Goal: Transaction & Acquisition: Purchase product/service

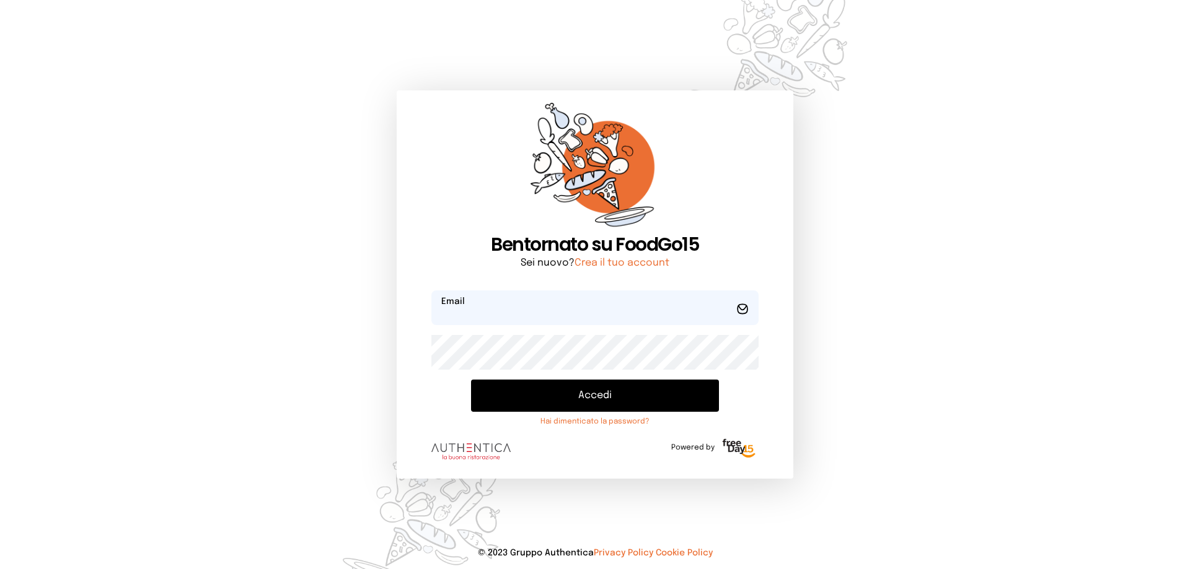
click at [478, 305] on input "email" at bounding box center [594, 308] width 327 height 35
type input "**********"
click at [471, 380] on button "Accedi" at bounding box center [595, 396] width 248 height 32
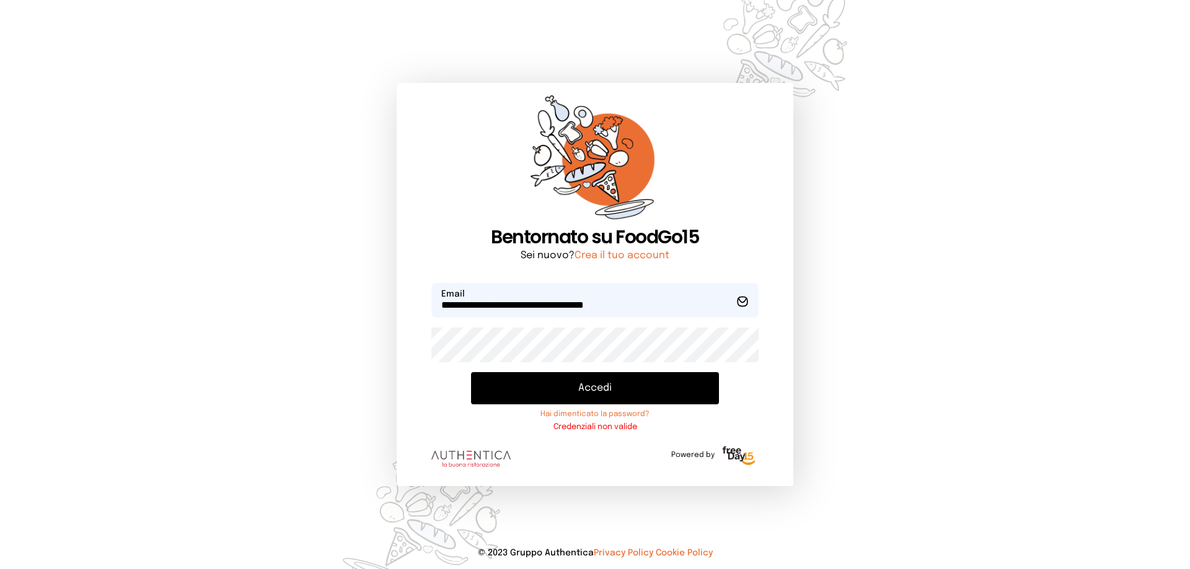
click at [471, 372] on button "Accedi" at bounding box center [595, 388] width 248 height 32
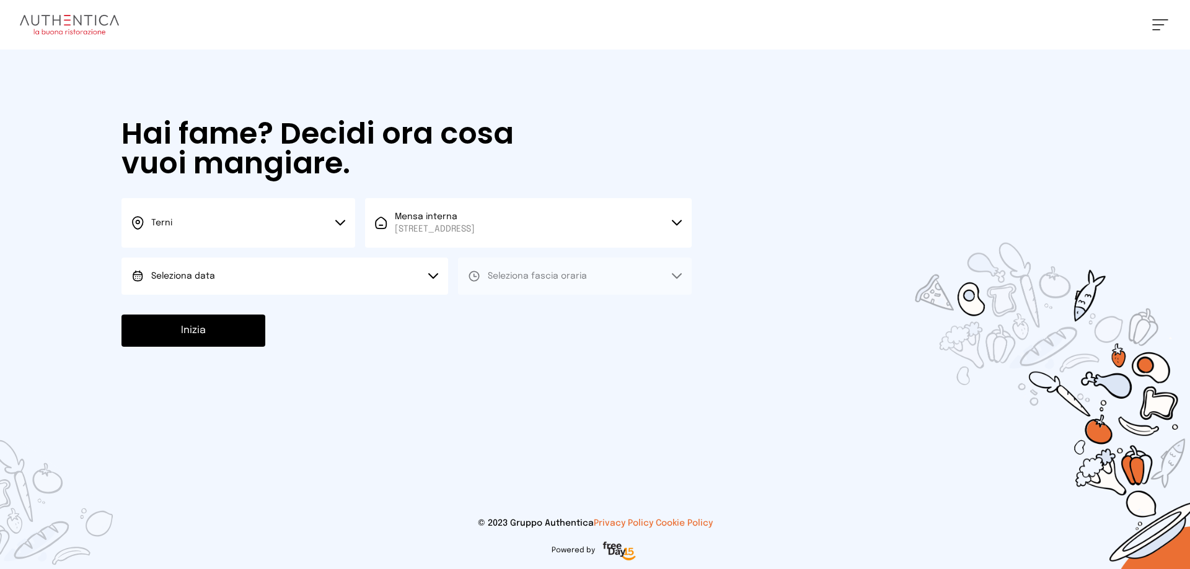
click at [306, 277] on button "Seleziona data" at bounding box center [284, 276] width 327 height 37
drag, startPoint x: 239, startPoint y: 315, endPoint x: 552, endPoint y: 293, distance: 314.4
click at [240, 315] on li "[DATE], [DATE]" at bounding box center [284, 311] width 327 height 32
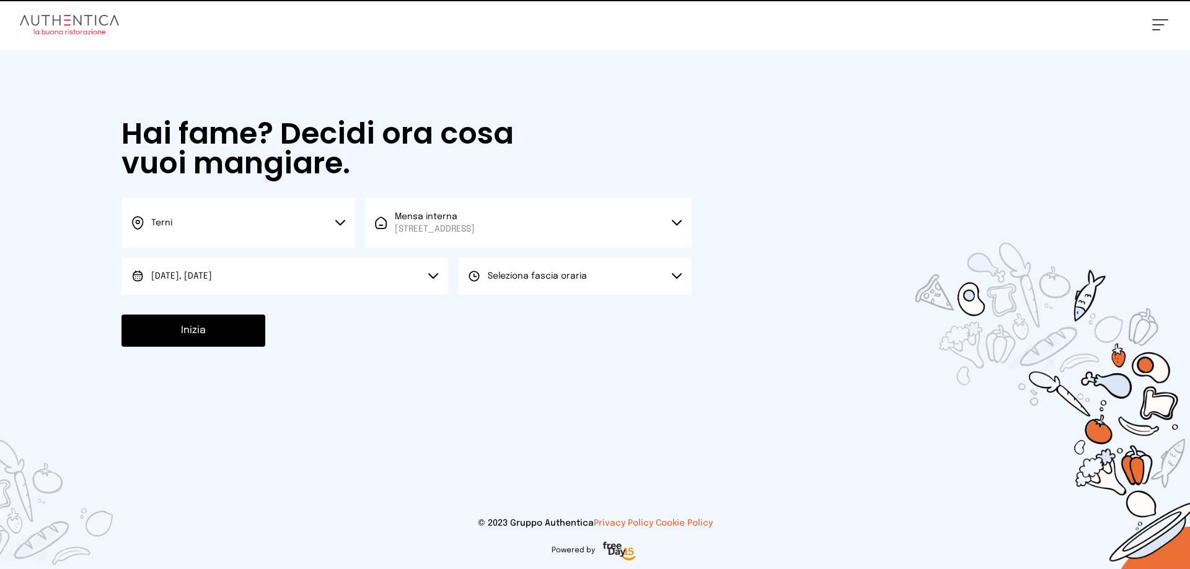
click at [576, 273] on span "Seleziona fascia oraria" at bounding box center [537, 276] width 99 height 9
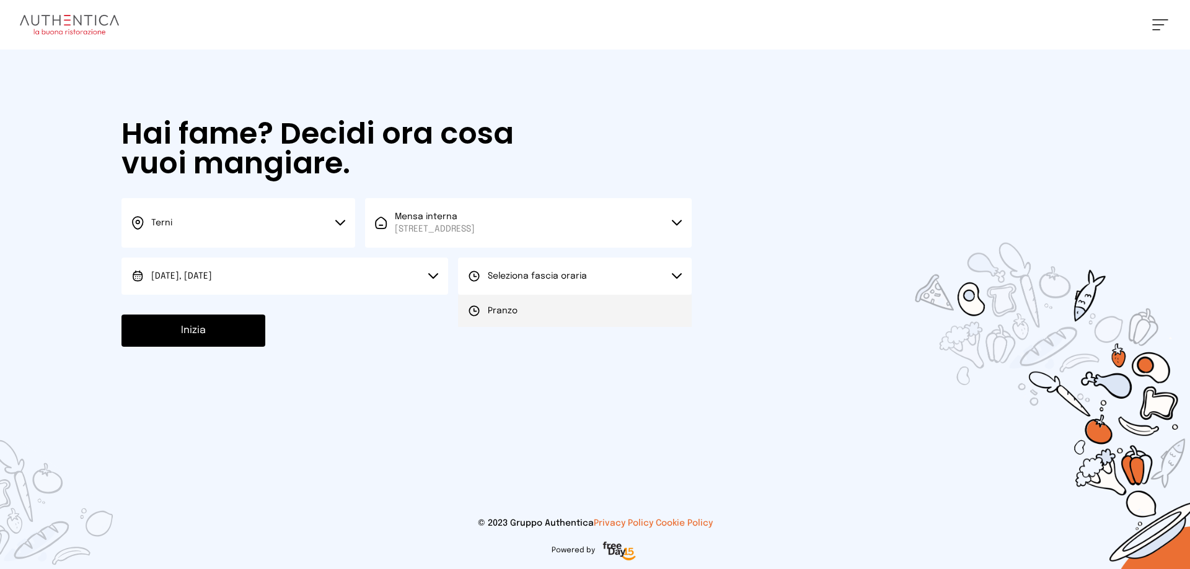
click at [534, 306] on li "Pranzo" at bounding box center [575, 311] width 234 height 32
click at [207, 329] on button "Inizia" at bounding box center [193, 331] width 144 height 32
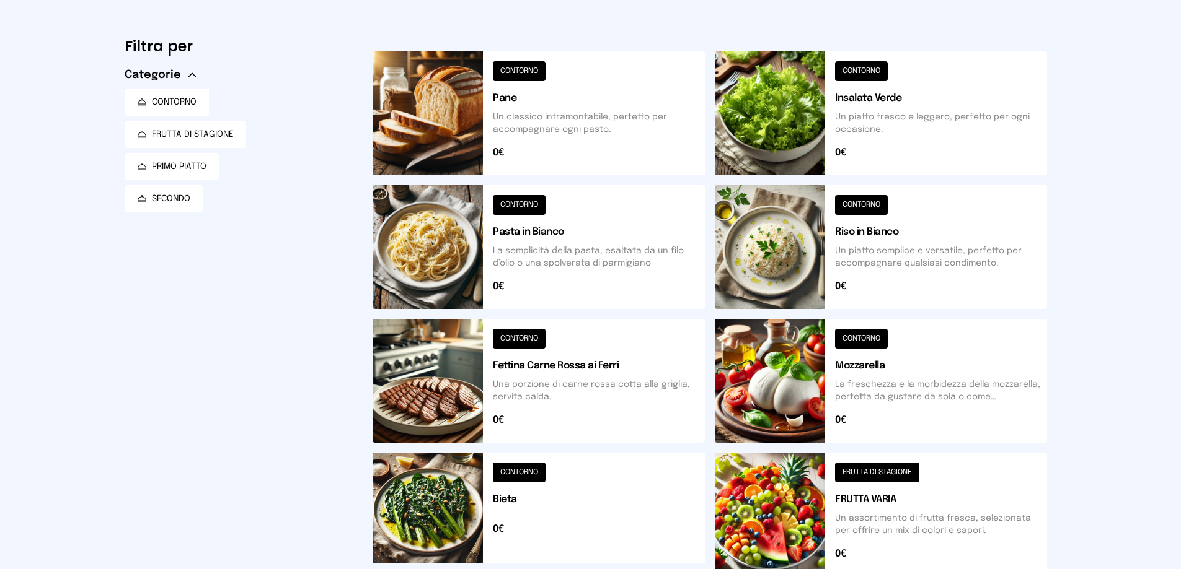
scroll to position [320, 0]
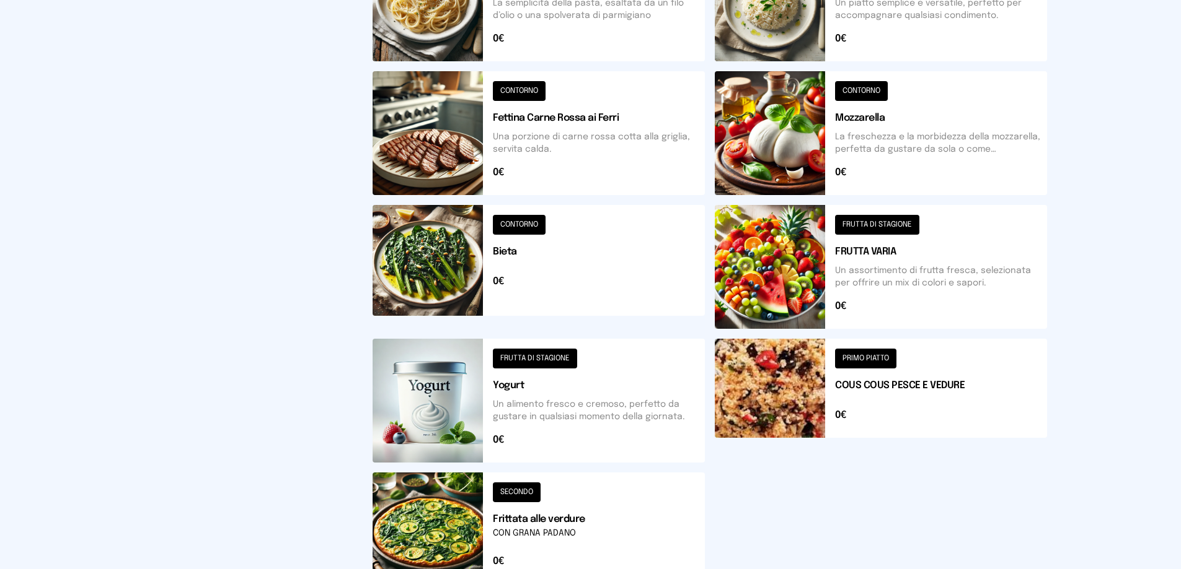
click at [793, 407] on button at bounding box center [880, 401] width 332 height 124
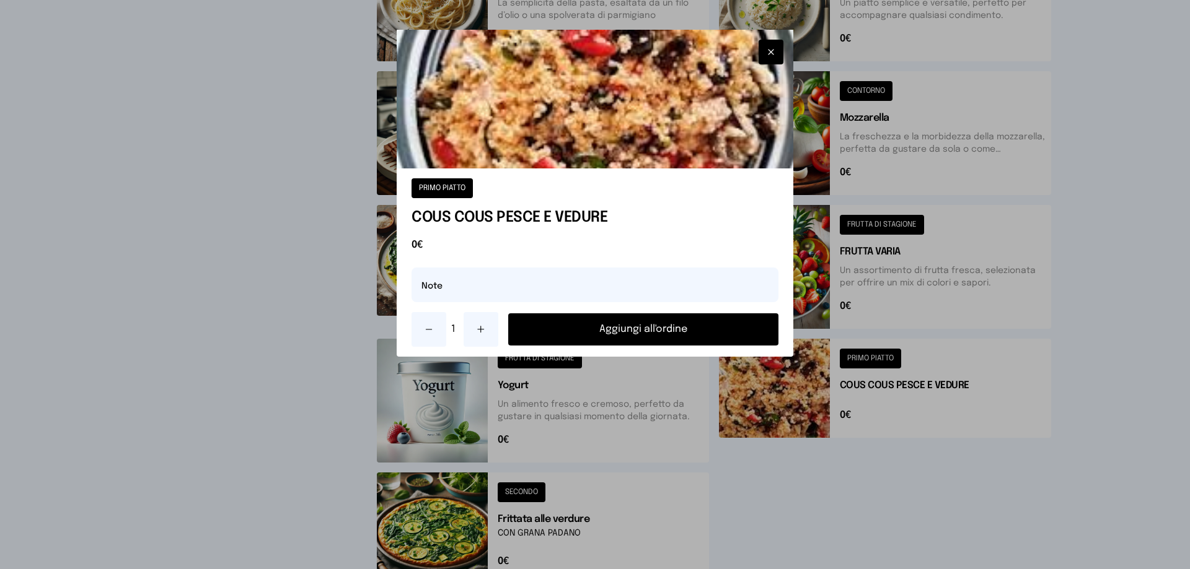
click at [647, 323] on button "Aggiungi all'ordine" at bounding box center [643, 330] width 270 height 32
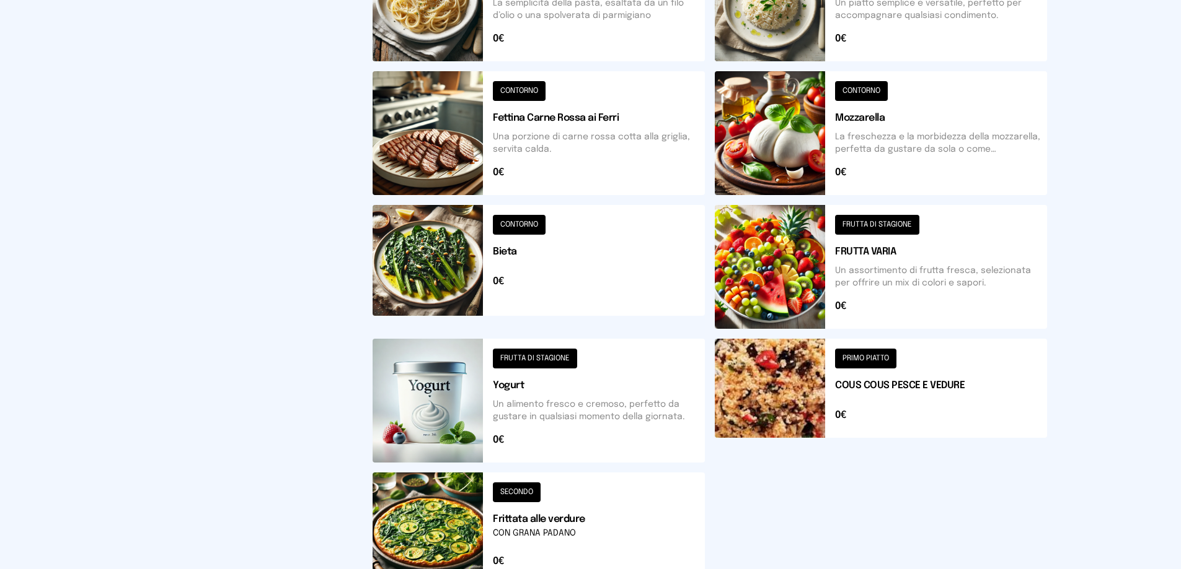
click at [477, 510] on button at bounding box center [538, 529] width 332 height 112
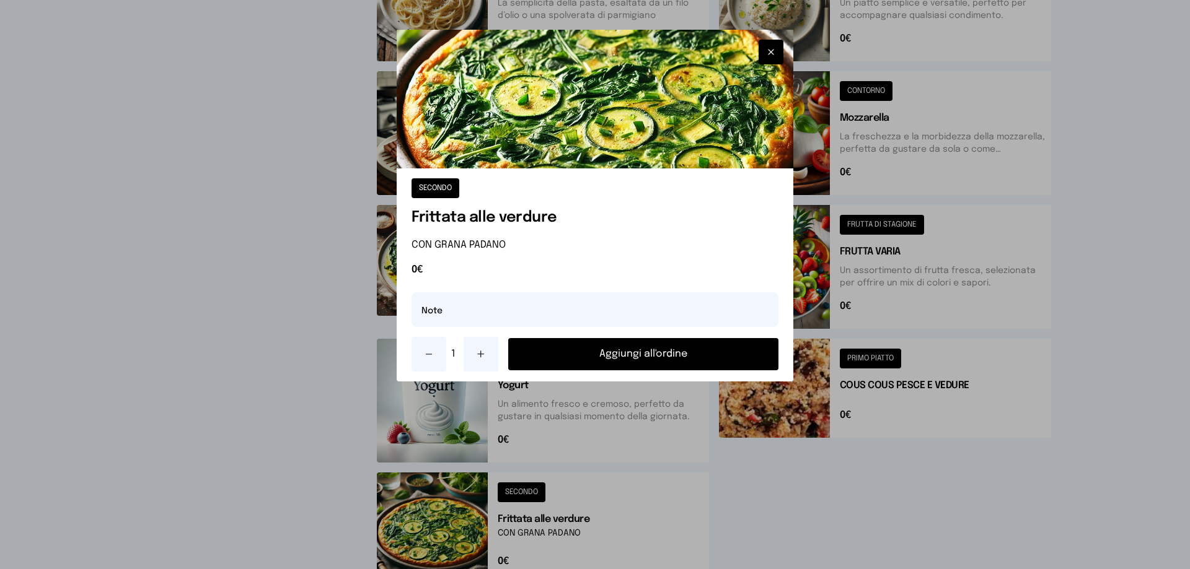
click at [577, 361] on button "Aggiungi all'ordine" at bounding box center [643, 354] width 270 height 32
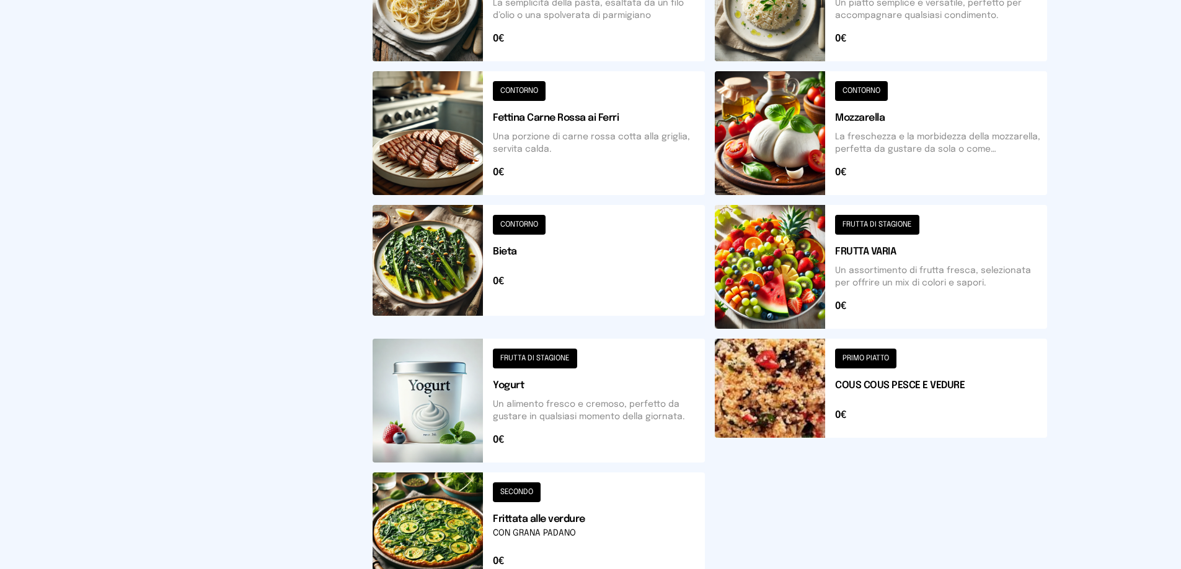
click at [427, 266] on button at bounding box center [538, 267] width 332 height 124
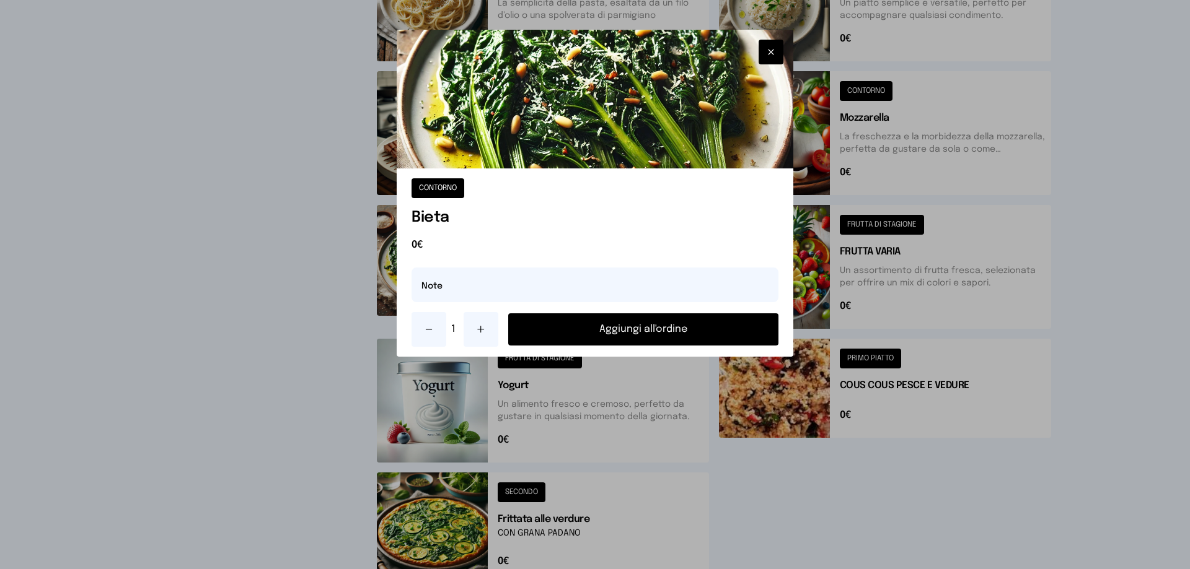
click at [633, 333] on button "Aggiungi all'ordine" at bounding box center [643, 330] width 270 height 32
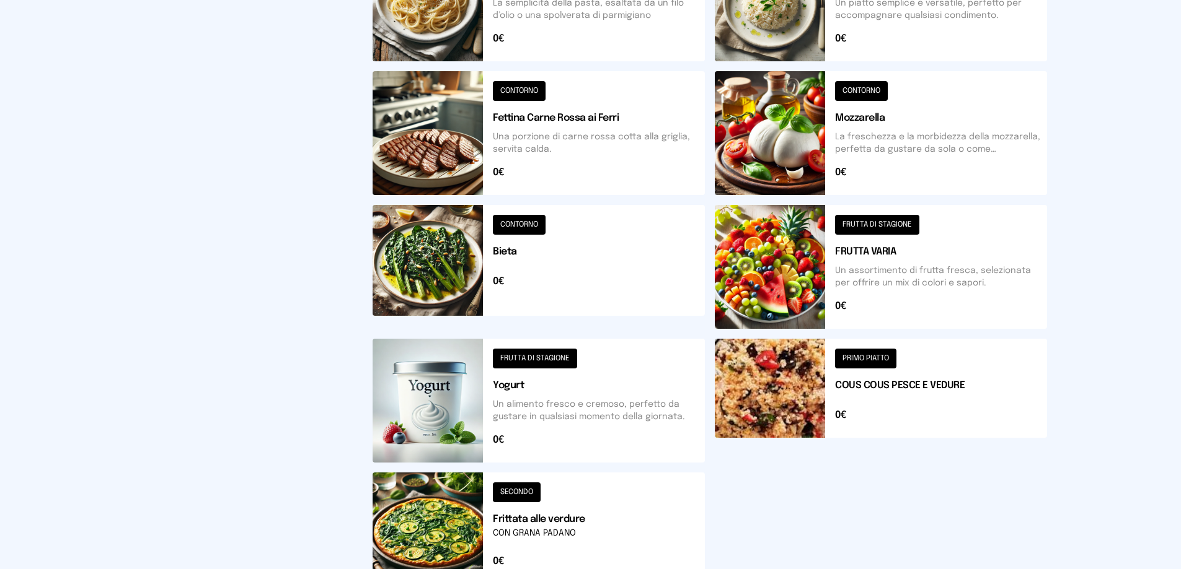
click at [516, 395] on button at bounding box center [538, 401] width 332 height 124
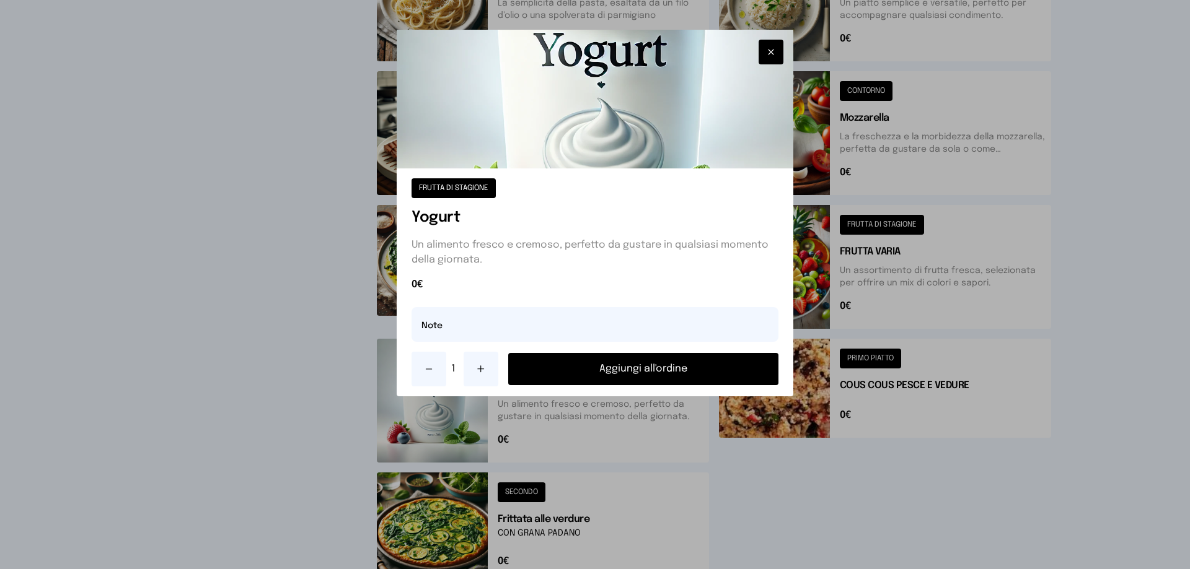
click at [701, 372] on button "Aggiungi all'ordine" at bounding box center [643, 369] width 270 height 32
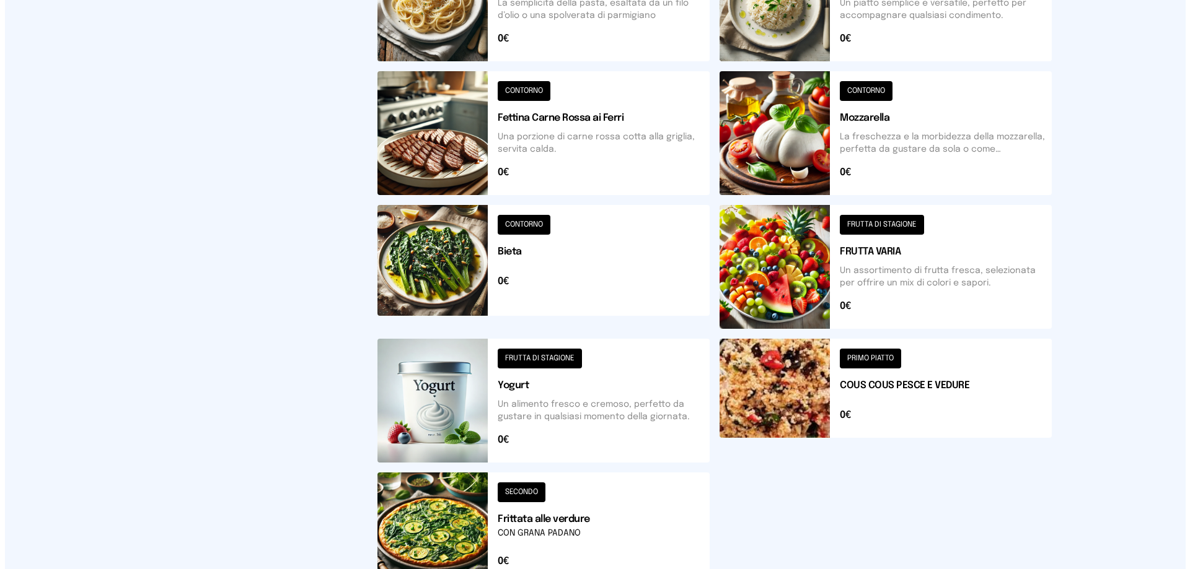
scroll to position [0, 0]
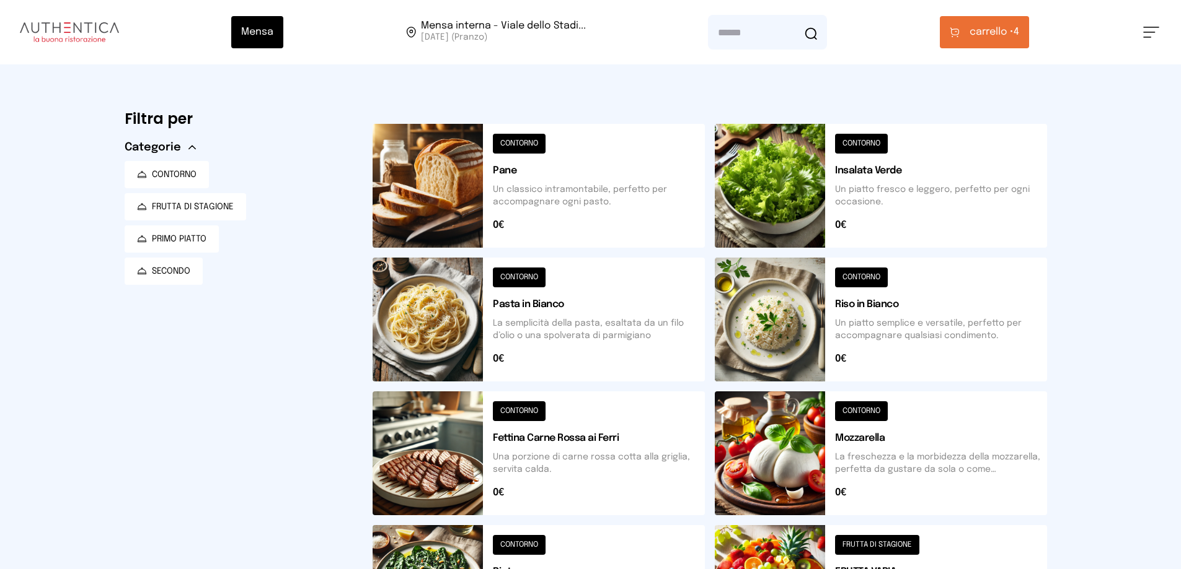
click at [987, 29] on span "carrello •" at bounding box center [991, 32] width 44 height 15
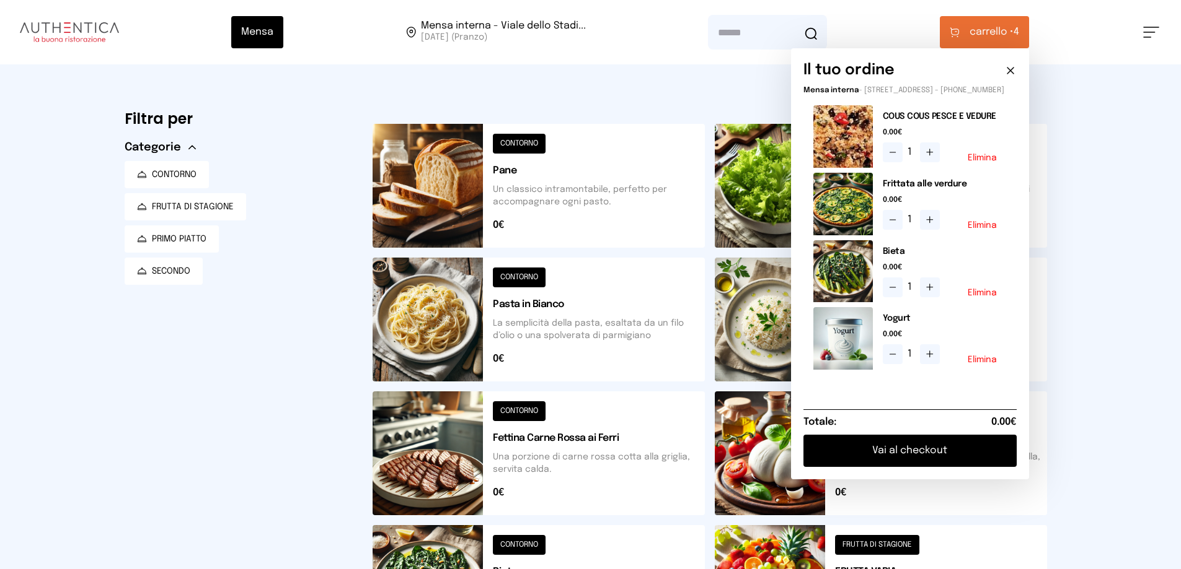
click at [1148, 437] on div "Mensa Mensa interna - Viale dello Stadi... [DATE] ([GEOGRAPHIC_DATA]) [GEOGRAPH…" at bounding box center [590, 507] width 1181 height 1014
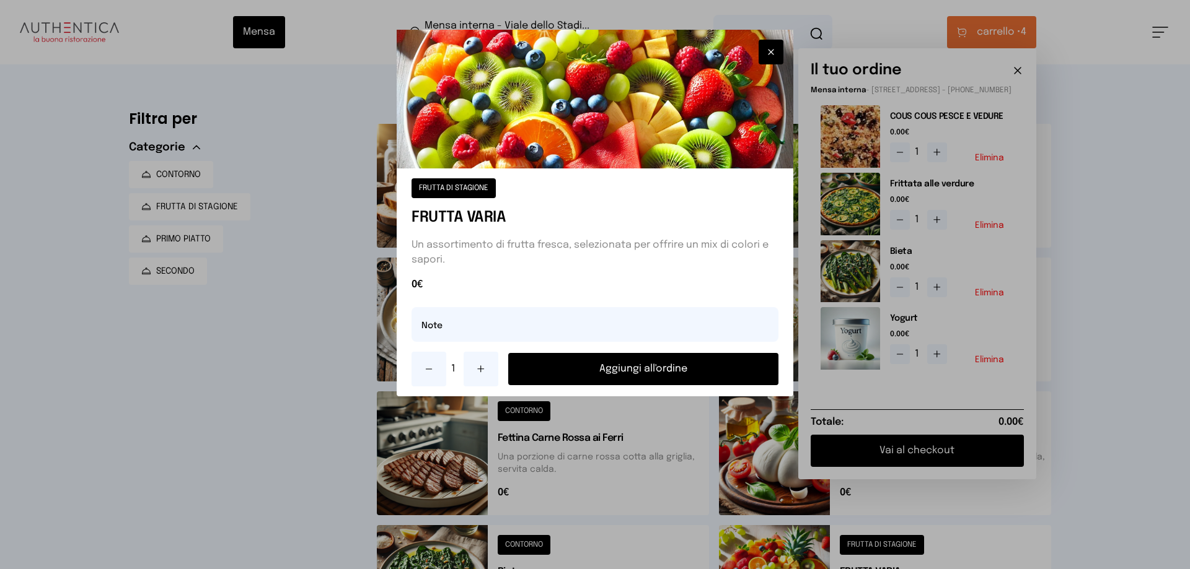
click at [653, 372] on button "Aggiungi all'ordine" at bounding box center [643, 369] width 270 height 32
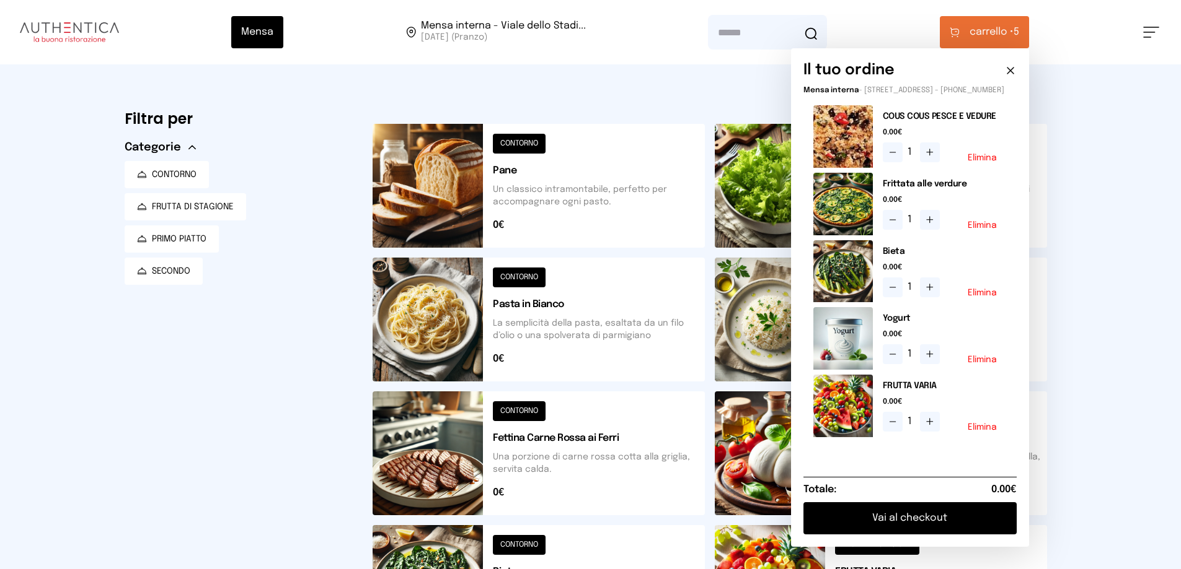
click at [869, 526] on button "Vai al checkout" at bounding box center [909, 519] width 213 height 32
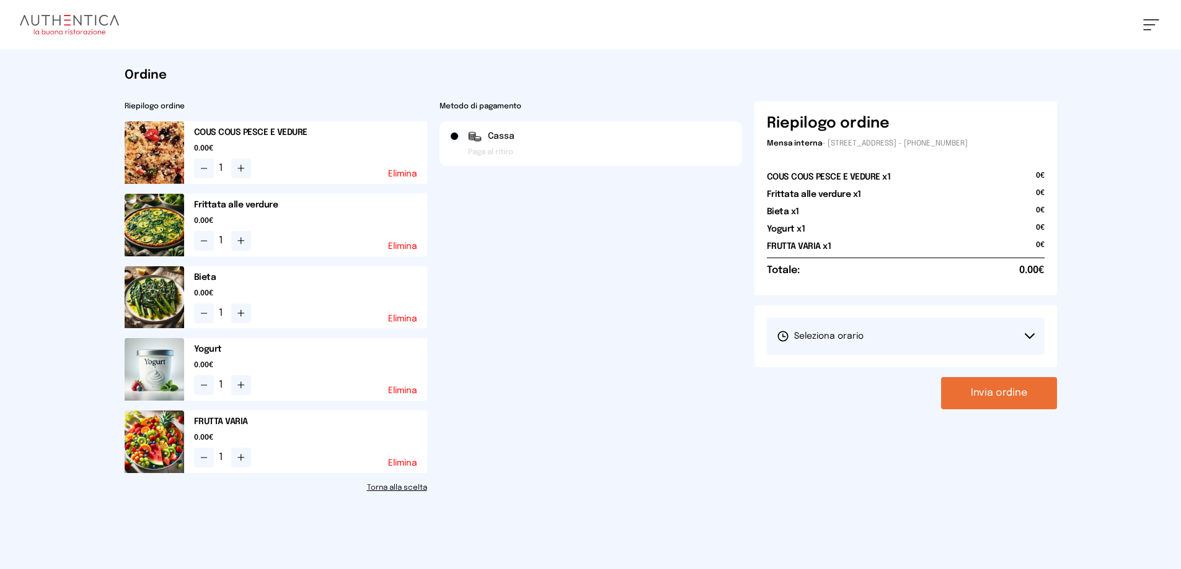
click at [927, 323] on button "Seleziona orario" at bounding box center [906, 336] width 278 height 37
click at [819, 354] on button "Seleziona orario" at bounding box center [906, 336] width 278 height 37
click at [818, 337] on span "Seleziona orario" at bounding box center [819, 336] width 87 height 12
drag, startPoint x: 819, startPoint y: 376, endPoint x: 910, endPoint y: 367, distance: 90.9
click at [820, 376] on span "1° Turno (13:00 - 15:00)" at bounding box center [823, 371] width 94 height 12
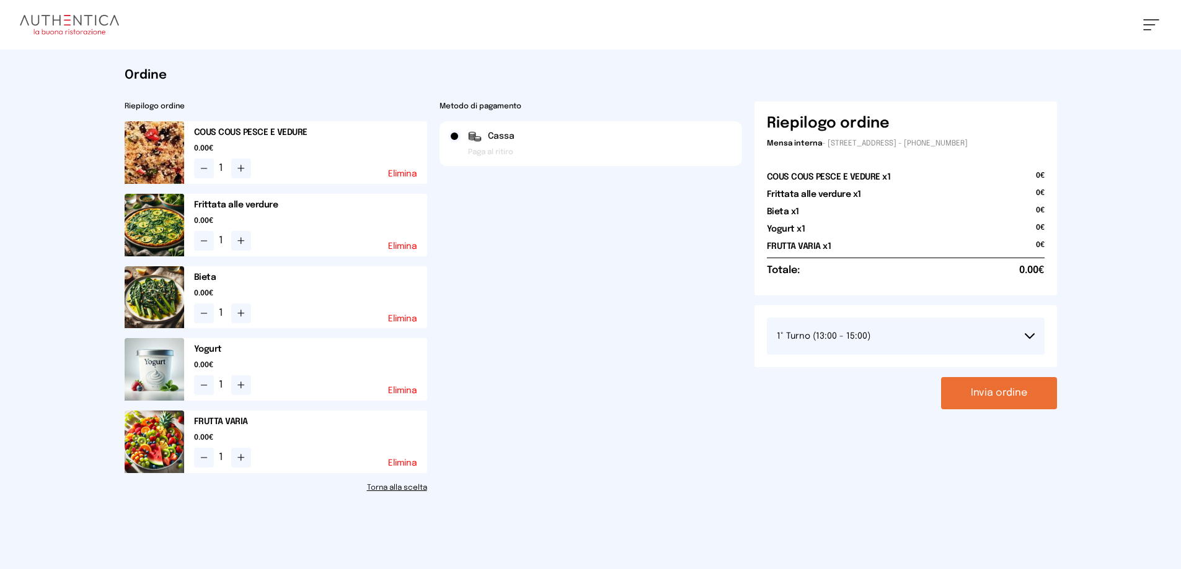
drag, startPoint x: 995, startPoint y: 398, endPoint x: 985, endPoint y: 398, distance: 9.3
click at [993, 398] on button "Invia ordine" at bounding box center [999, 393] width 116 height 32
